Goal: Find specific fact: Find specific fact

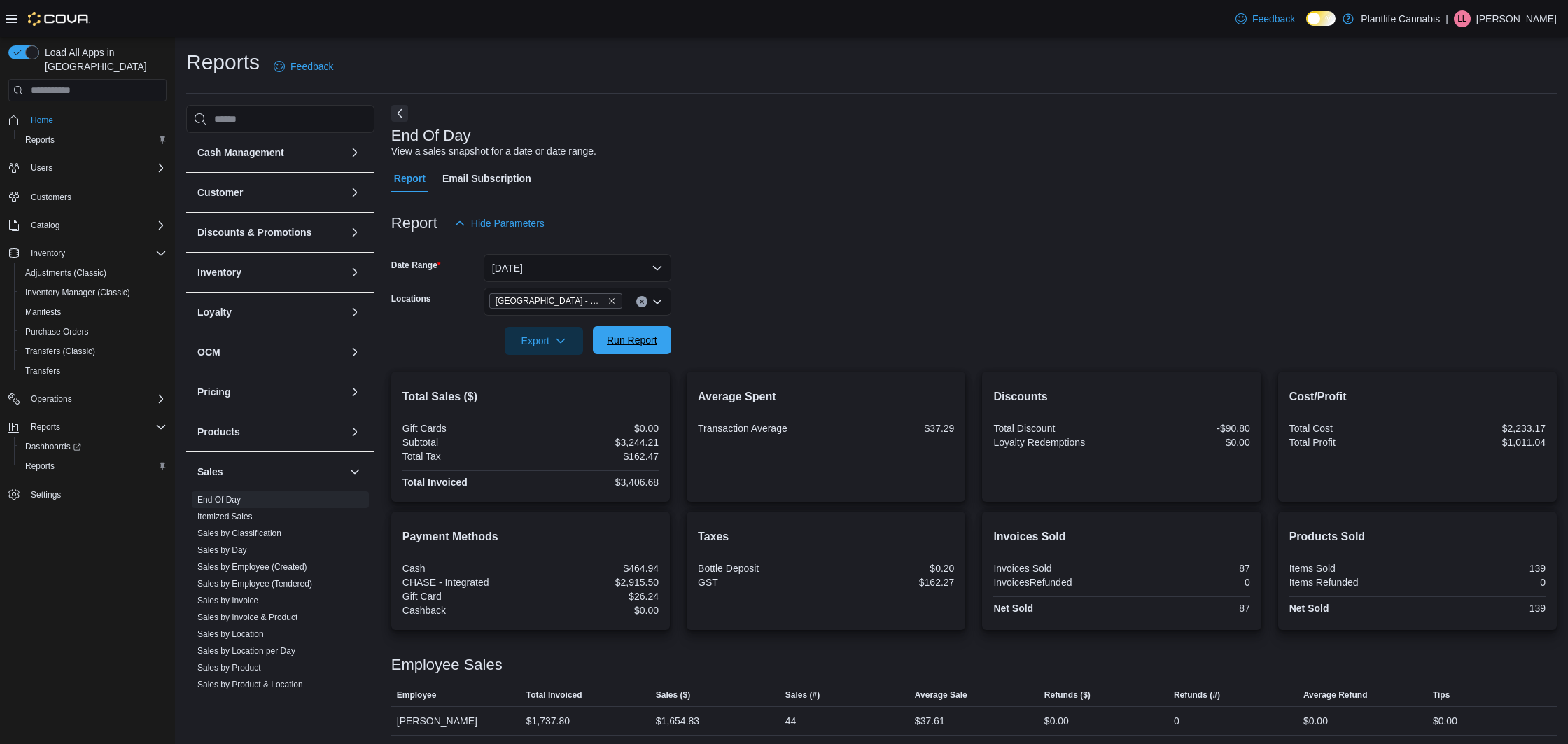
click at [659, 333] on span "Run Report" at bounding box center [632, 340] width 62 height 28
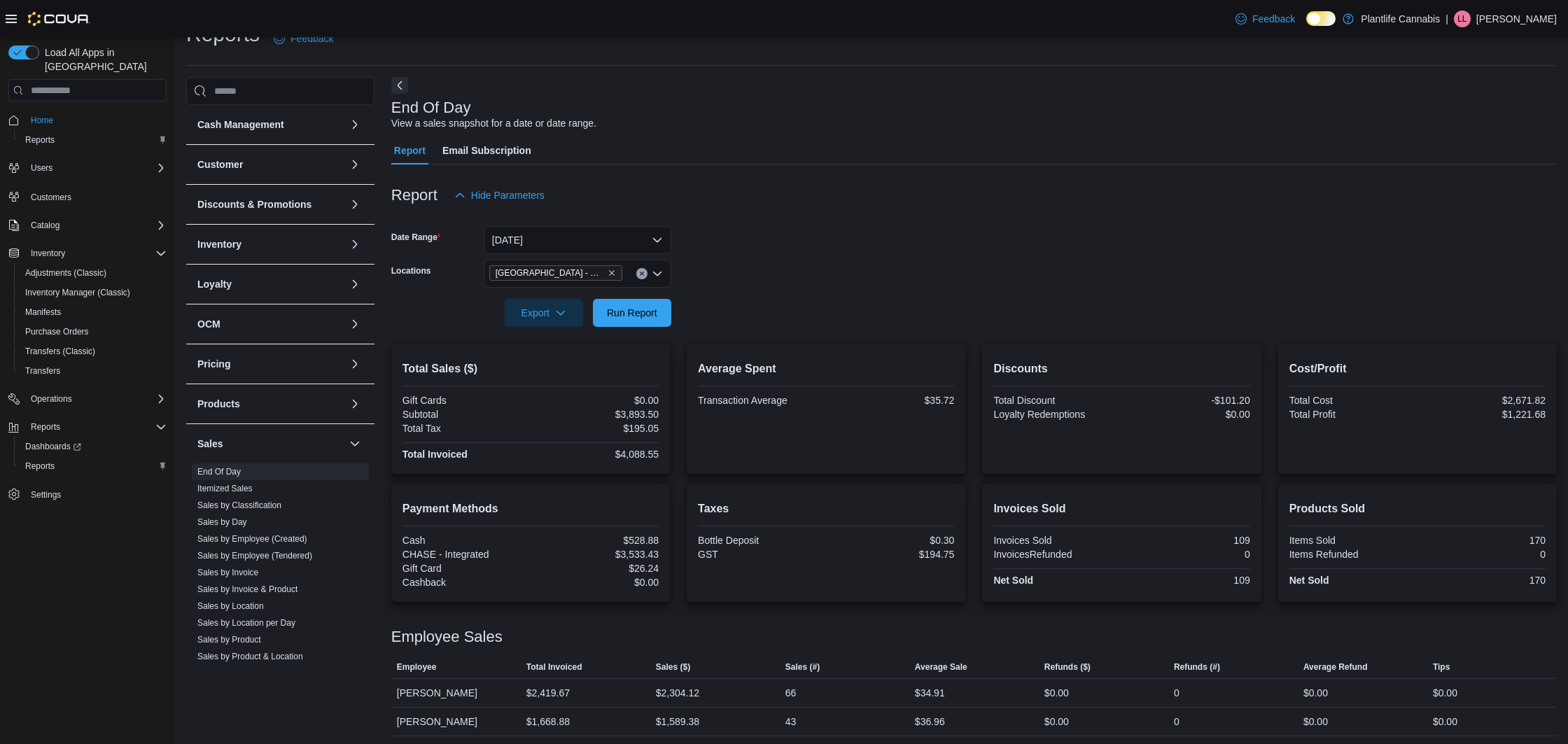
scroll to position [32, 0]
click at [643, 452] on div "$4,088.55" at bounding box center [596, 450] width 125 height 11
click at [643, 452] on div "$4,088.55" at bounding box center [596, 455] width 125 height 11
copy div "4,088.55"
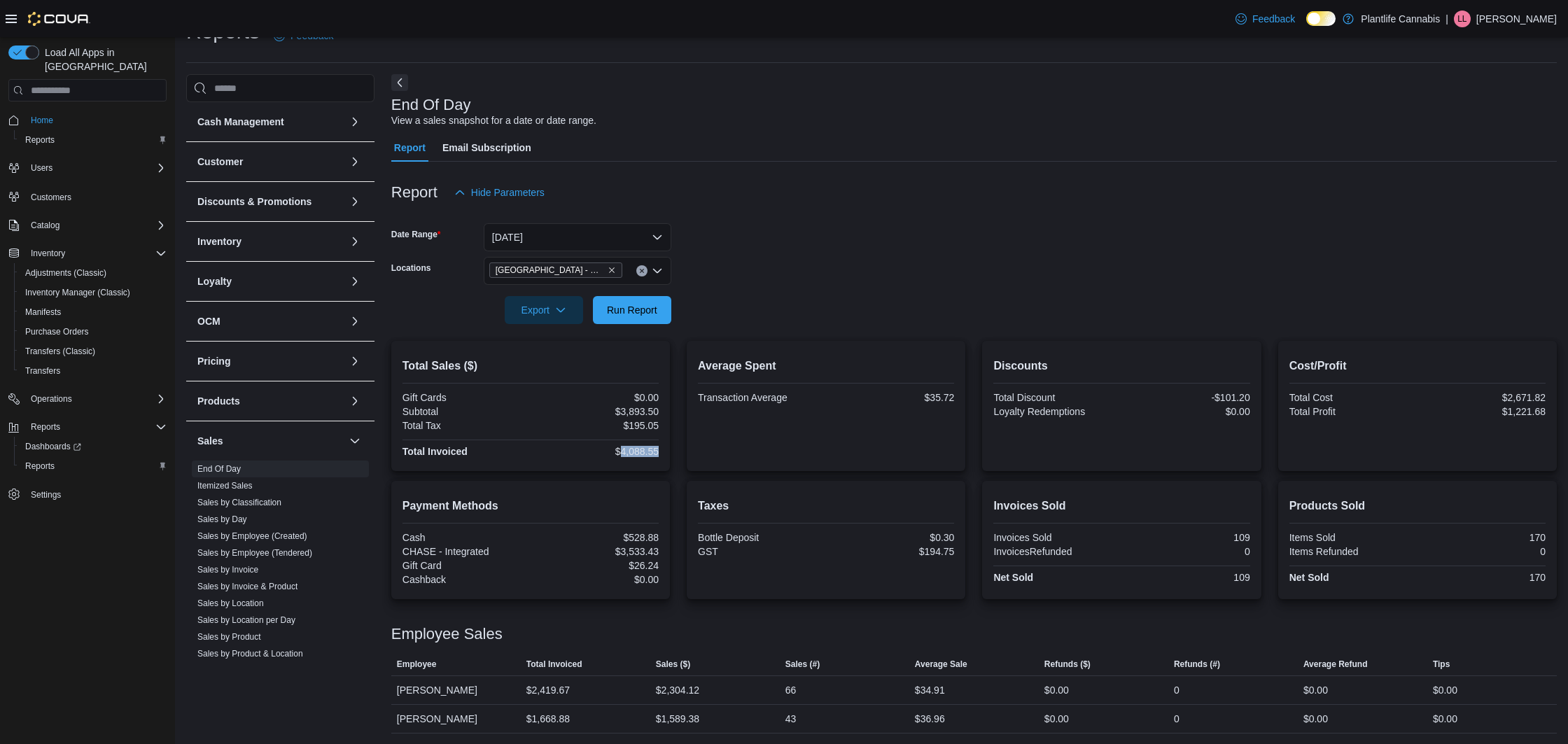
scroll to position [32, 0]
click at [649, 548] on div "$3,533.43" at bounding box center [596, 551] width 125 height 11
copy div "3,533.43"
click at [638, 411] on div "$3,893.50" at bounding box center [596, 411] width 125 height 11
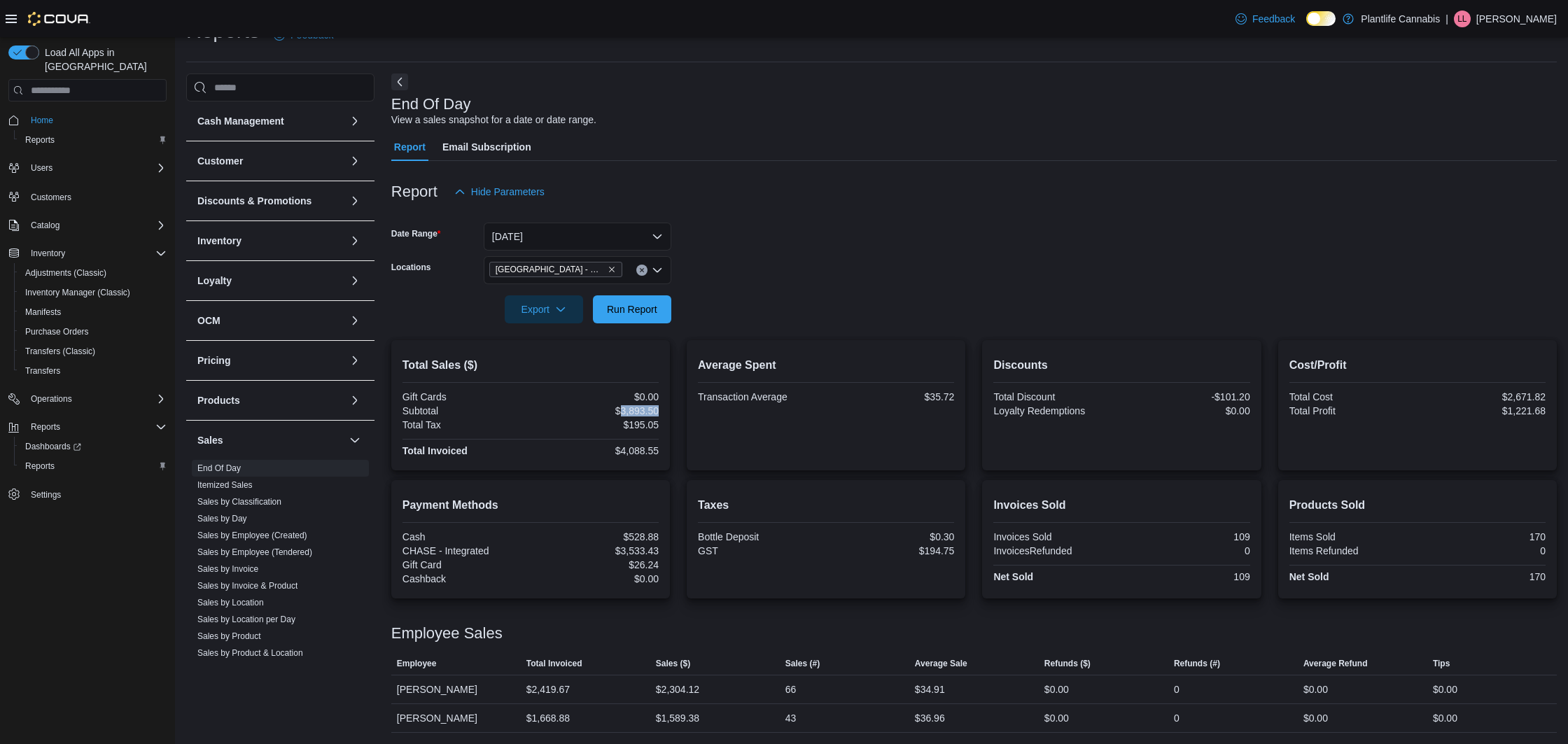
click at [638, 411] on div "$3,893.50" at bounding box center [596, 411] width 125 height 11
copy div "3,893.50"
click at [690, 689] on div "$2,304.12" at bounding box center [678, 690] width 44 height 17
copy div "2,304.12"
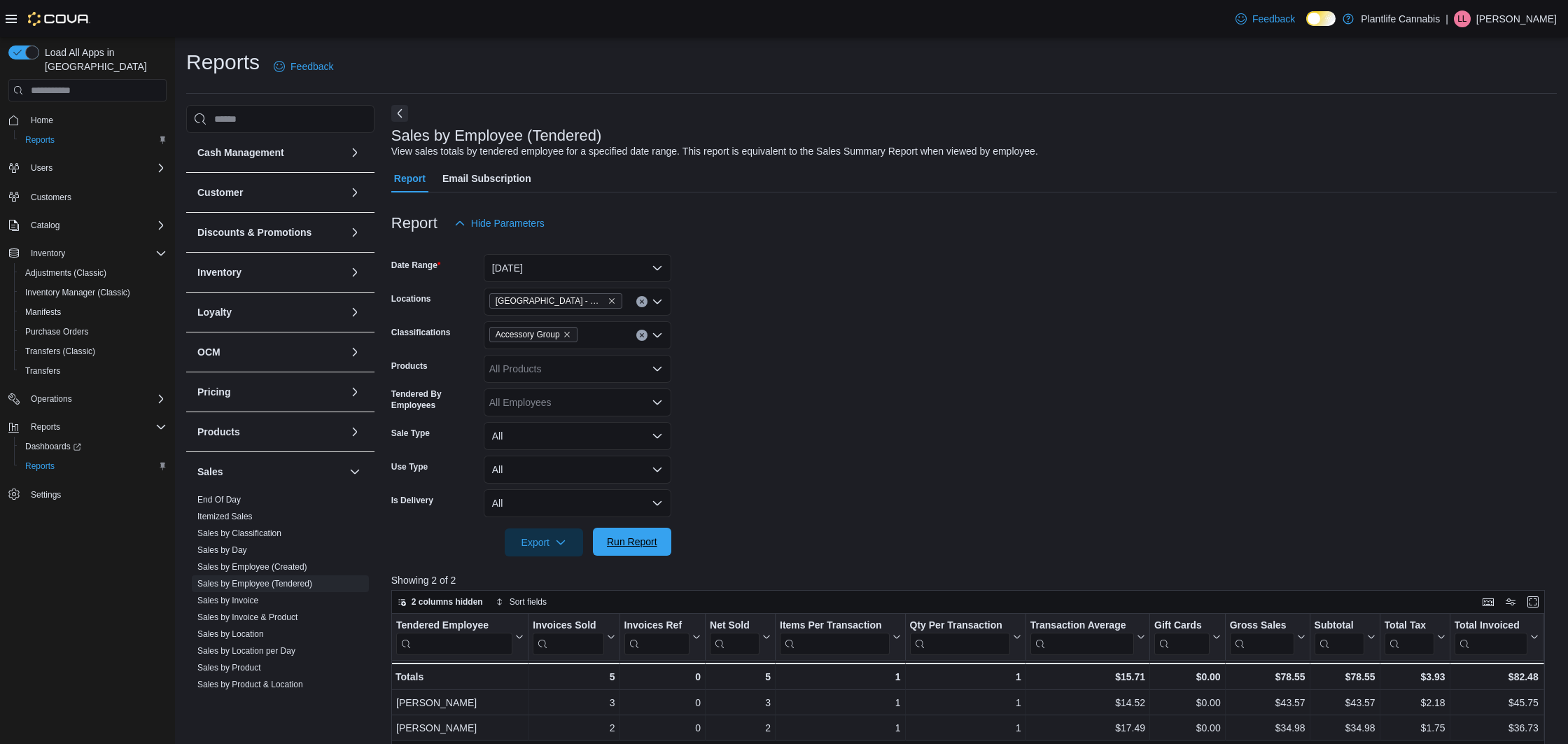
drag, startPoint x: 624, startPoint y: 540, endPoint x: 651, endPoint y: 543, distance: 27.2
click at [624, 540] on span "Run Report" at bounding box center [632, 542] width 51 height 14
click at [1353, 676] on div "$94.30" at bounding box center [1345, 677] width 61 height 17
copy div "94.30"
